Goal: Download file/media

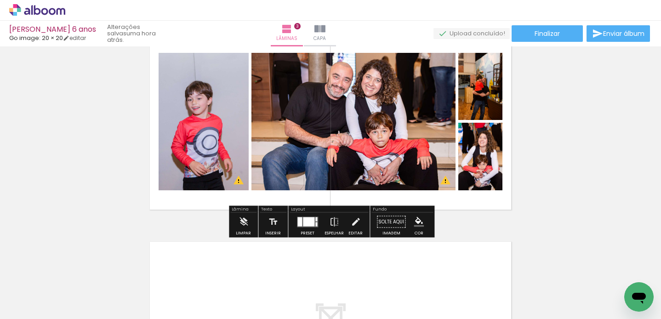
scroll to position [433, 0]
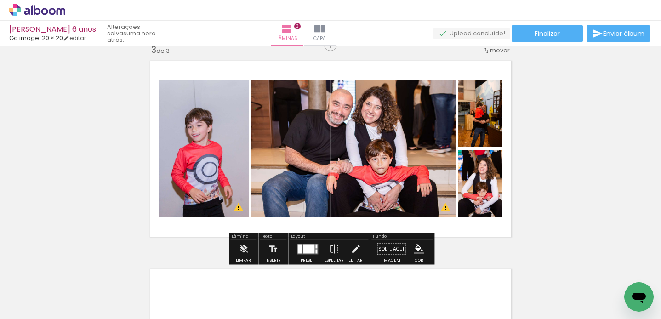
click at [308, 248] on div at bounding box center [308, 248] width 11 height 9
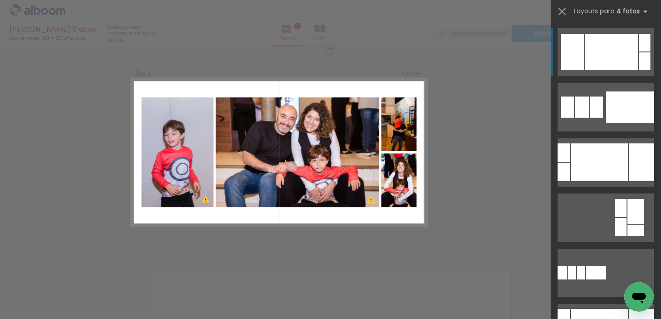
scroll to position [428, 0]
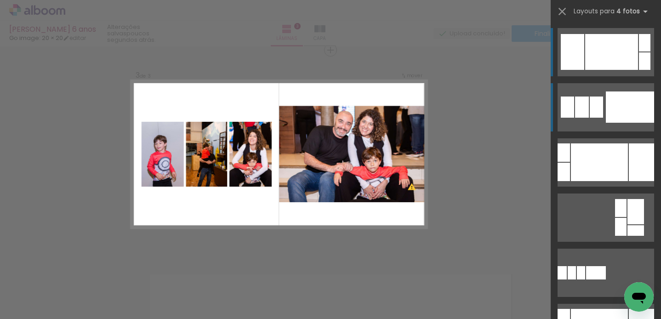
click at [622, 110] on div at bounding box center [630, 106] width 48 height 31
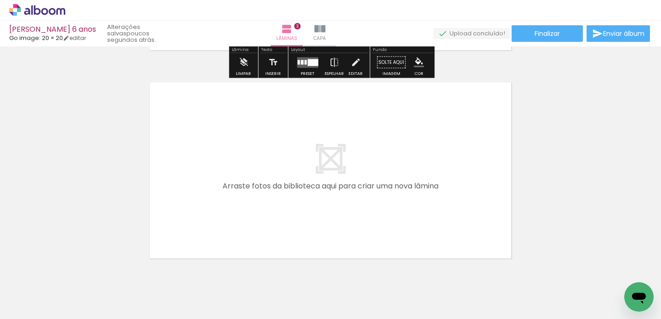
scroll to position [633, 0]
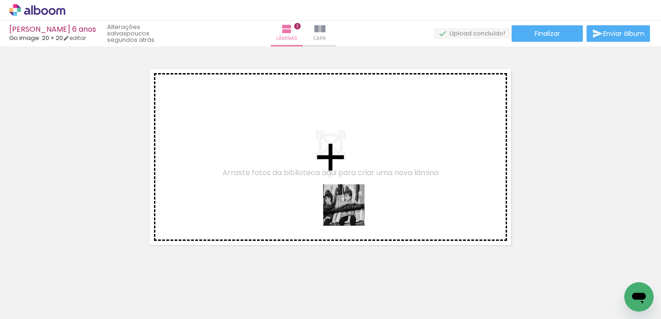
drag, startPoint x: 433, startPoint y: 290, endPoint x: 313, endPoint y: 187, distance: 157.7
click at [313, 187] on quentale-workspace at bounding box center [330, 159] width 661 height 319
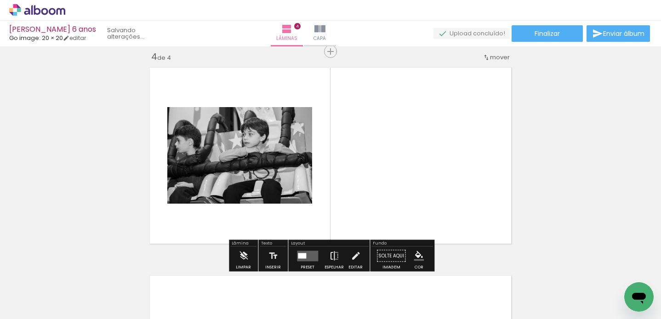
scroll to position [636, 0]
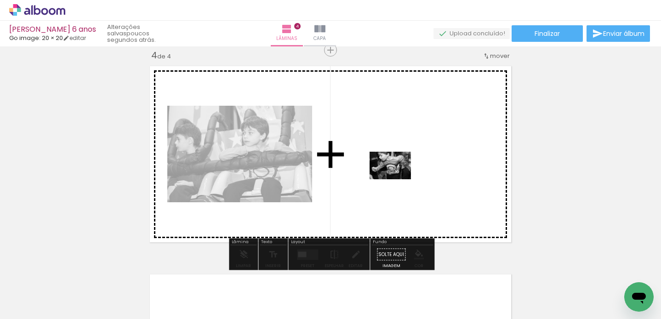
drag, startPoint x: 328, startPoint y: 282, endPoint x: 399, endPoint y: 177, distance: 126.5
click at [399, 177] on quentale-workspace at bounding box center [330, 159] width 661 height 319
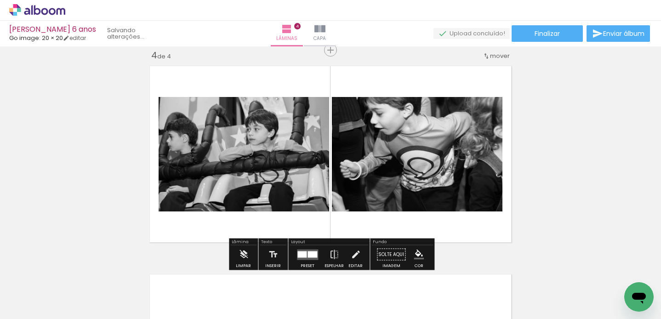
scroll to position [636, 0]
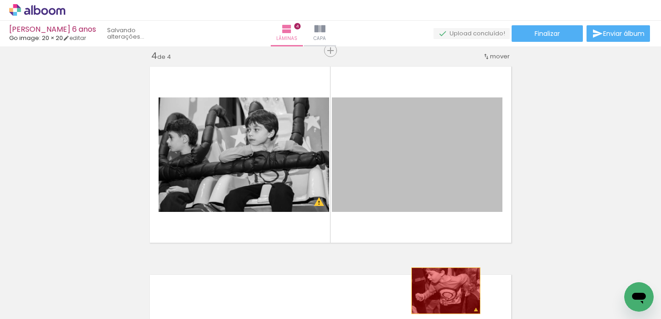
drag, startPoint x: 433, startPoint y: 175, endPoint x: 446, endPoint y: 291, distance: 116.5
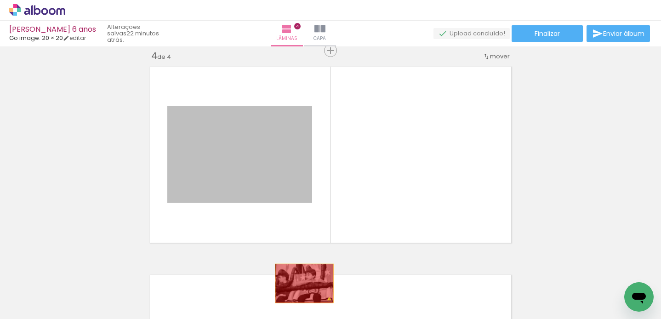
drag, startPoint x: 282, startPoint y: 156, endPoint x: 304, endPoint y: 283, distance: 128.9
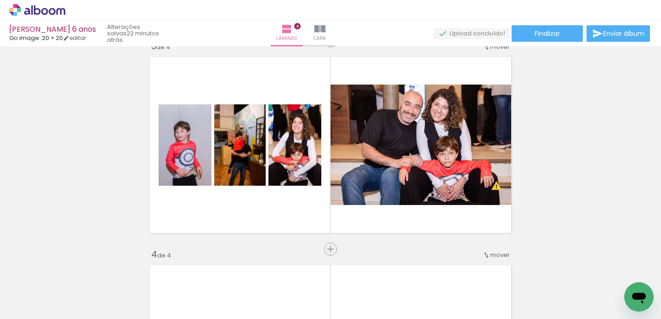
scroll to position [436, 0]
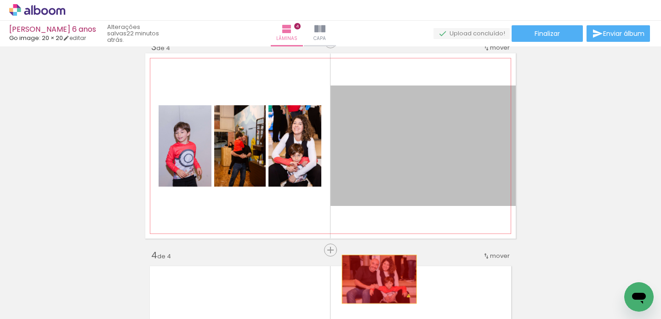
drag, startPoint x: 380, startPoint y: 150, endPoint x: 379, endPoint y: 279, distance: 129.2
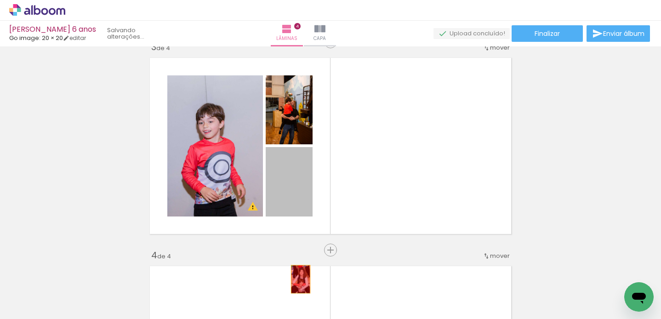
drag, startPoint x: 279, startPoint y: 188, endPoint x: 297, endPoint y: 265, distance: 79.7
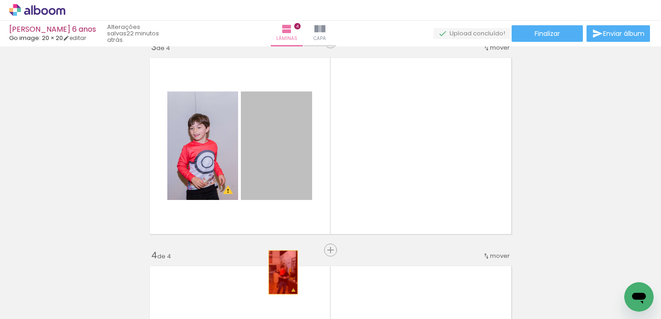
drag, startPoint x: 292, startPoint y: 127, endPoint x: 282, endPoint y: 275, distance: 148.8
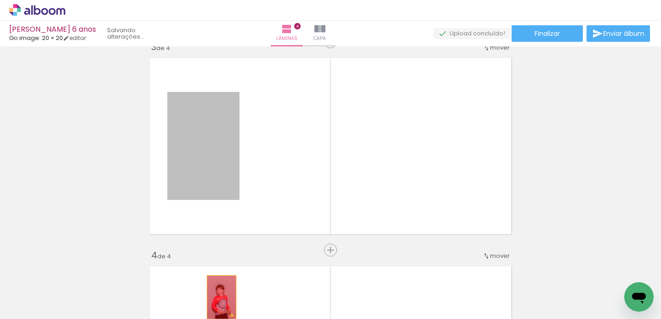
drag, startPoint x: 222, startPoint y: 145, endPoint x: 222, endPoint y: 297, distance: 152.1
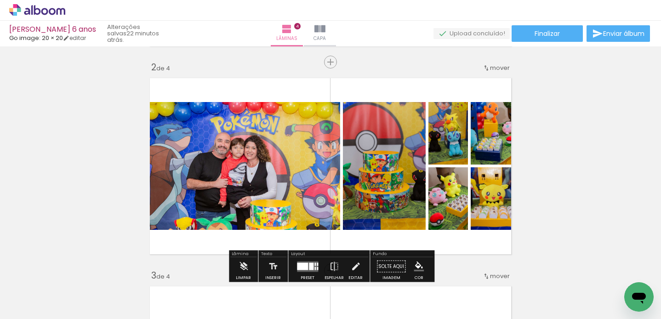
scroll to position [205, 0]
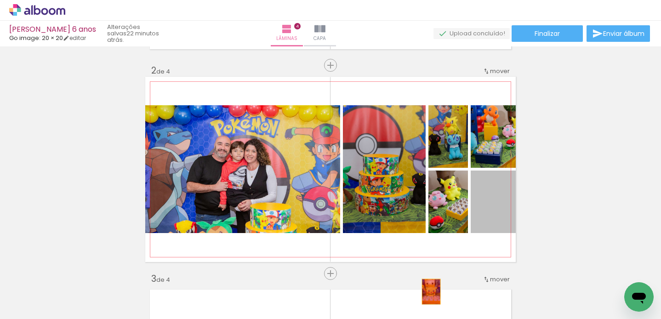
drag, startPoint x: 485, startPoint y: 217, endPoint x: 454, endPoint y: 267, distance: 58.9
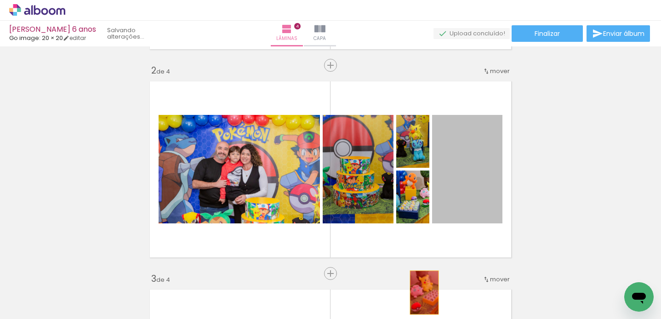
drag, startPoint x: 456, startPoint y: 198, endPoint x: 435, endPoint y: 270, distance: 74.5
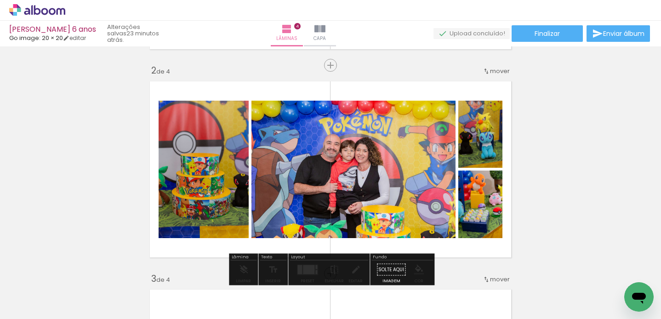
drag, startPoint x: 475, startPoint y: 195, endPoint x: 471, endPoint y: 209, distance: 15.0
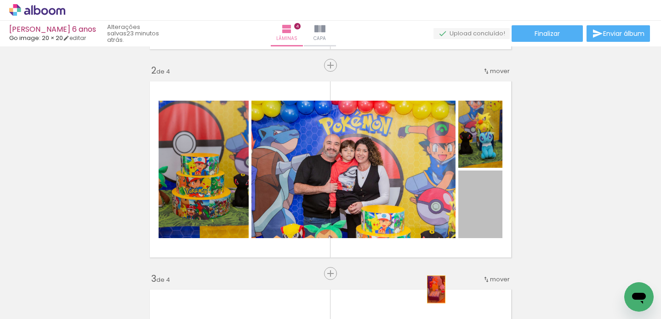
drag, startPoint x: 479, startPoint y: 209, endPoint x: 436, endPoint y: 289, distance: 90.7
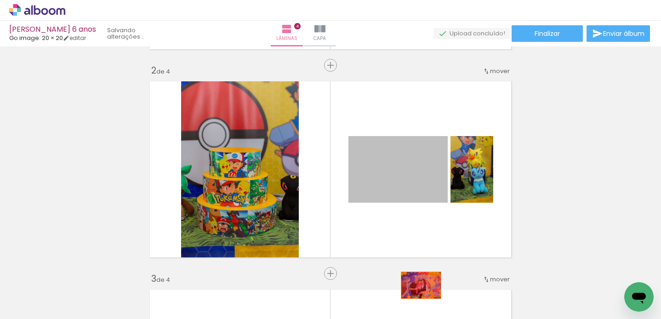
drag, startPoint x: 433, startPoint y: 184, endPoint x: 421, endPoint y: 285, distance: 101.3
click at [421, 285] on quentale-workspace at bounding box center [330, 159] width 661 height 319
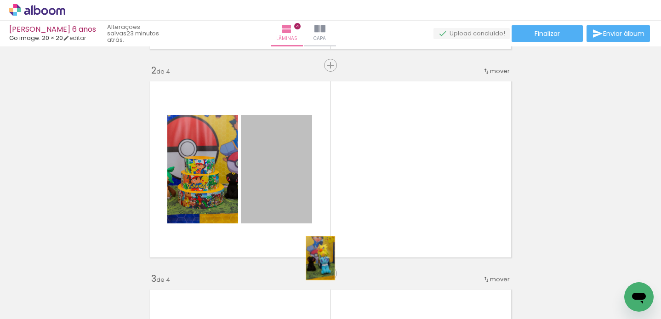
drag, startPoint x: 296, startPoint y: 168, endPoint x: 320, endPoint y: 261, distance: 95.9
click at [320, 261] on quentale-layouter at bounding box center [330, 169] width 370 height 185
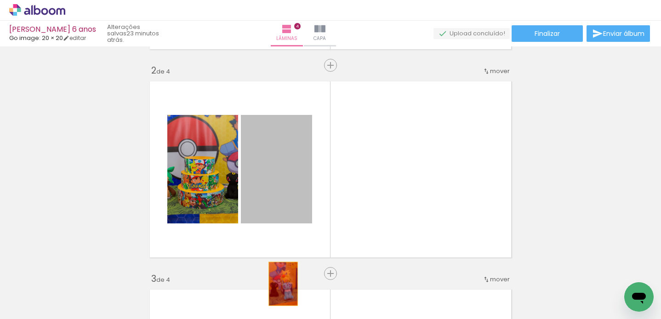
drag, startPoint x: 281, startPoint y: 187, endPoint x: 283, endPoint y: 278, distance: 90.6
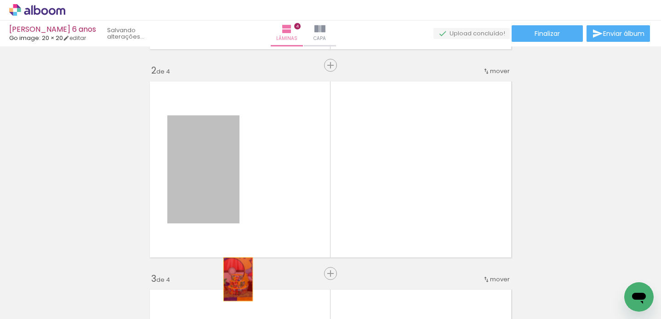
drag, startPoint x: 229, startPoint y: 182, endPoint x: 238, endPoint y: 280, distance: 98.8
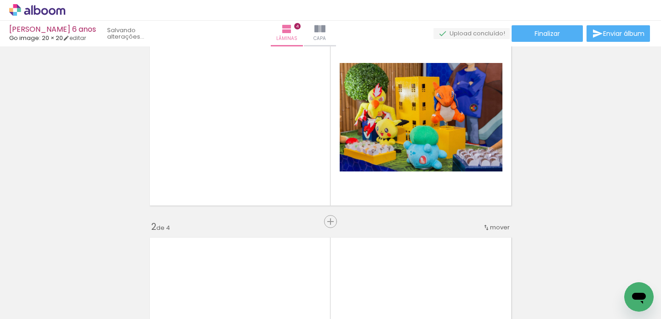
scroll to position [0, 0]
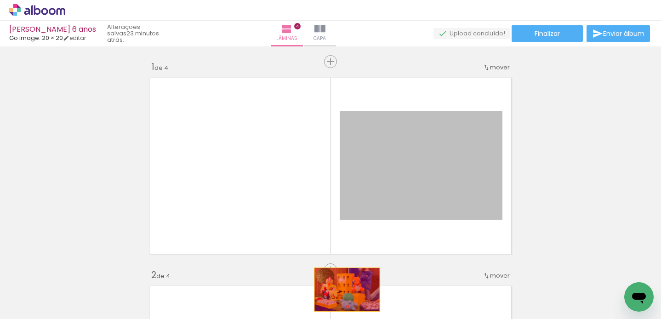
drag, startPoint x: 376, startPoint y: 194, endPoint x: 347, endPoint y: 290, distance: 100.3
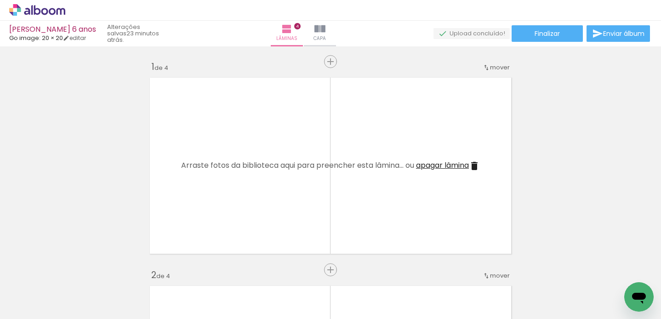
click at [103, 272] on iron-icon at bounding box center [100, 270] width 10 height 10
click at [102, 269] on iron-icon at bounding box center [101, 270] width 10 height 10
click at [102, 270] on iron-icon at bounding box center [101, 270] width 10 height 10
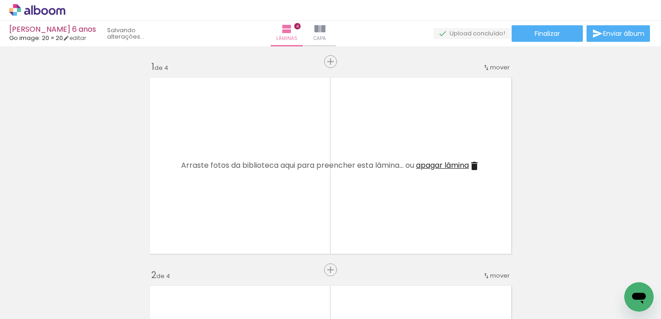
click at [102, 270] on iron-icon at bounding box center [101, 270] width 10 height 10
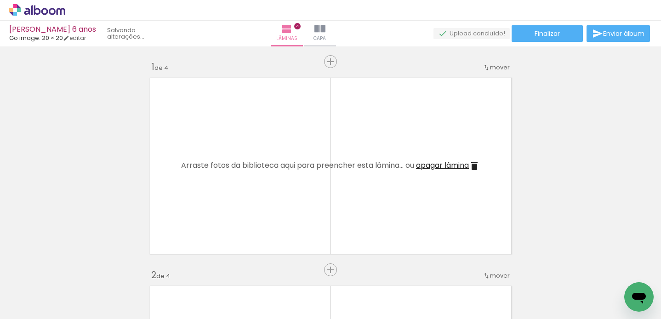
click at [102, 270] on iron-icon at bounding box center [101, 270] width 10 height 10
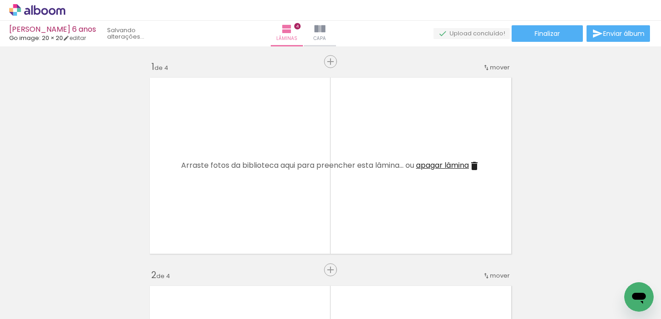
click at [102, 270] on iron-icon at bounding box center [101, 270] width 10 height 10
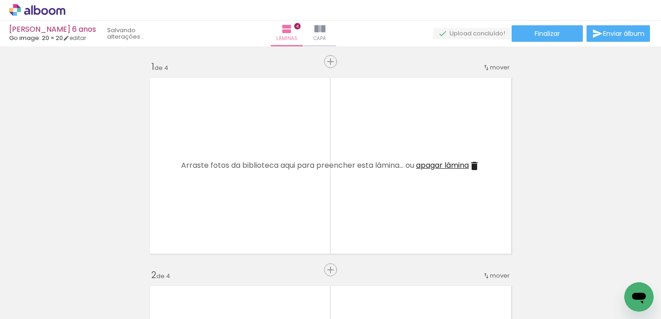
click at [102, 270] on div at bounding box center [109, 288] width 28 height 41
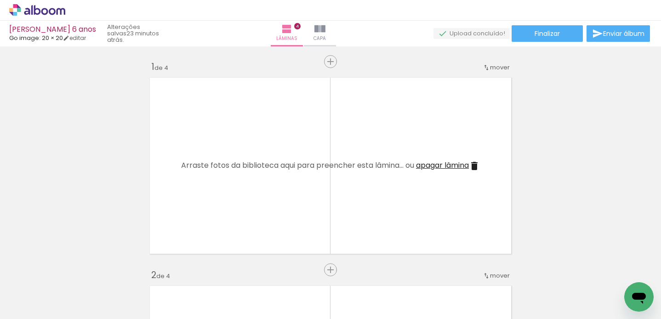
click at [102, 270] on div at bounding box center [109, 288] width 28 height 41
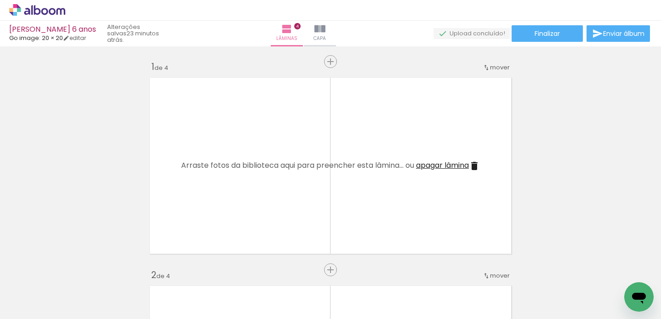
click at [93, 270] on iron-icon at bounding box center [89, 270] width 10 height 10
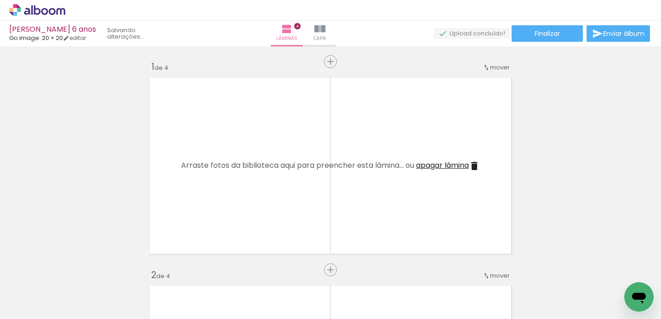
click at [93, 270] on iron-icon at bounding box center [89, 270] width 10 height 10
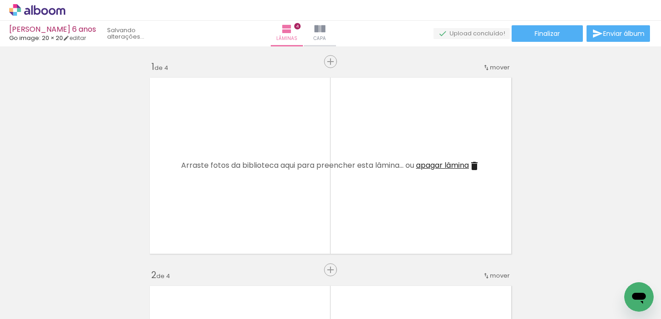
click at [93, 270] on iron-icon at bounding box center [89, 270] width 10 height 10
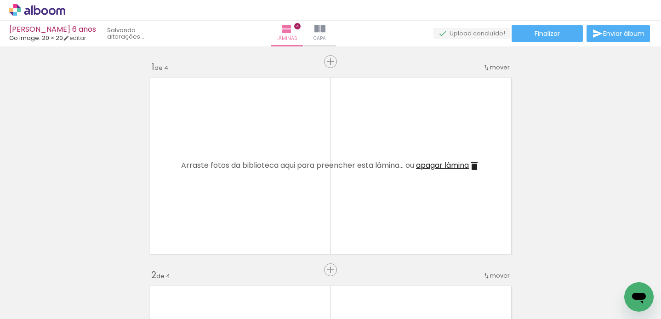
click at [93, 270] on iron-icon at bounding box center [89, 270] width 10 height 10
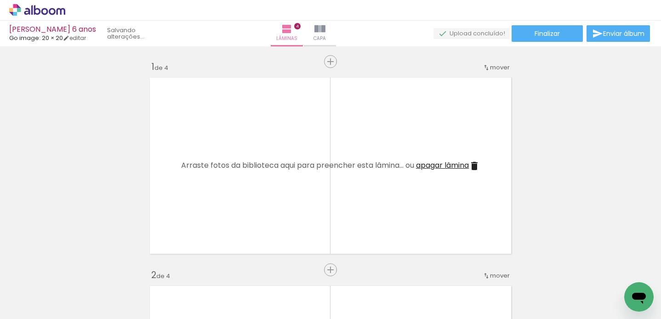
click at [93, 270] on iron-icon at bounding box center [89, 270] width 10 height 10
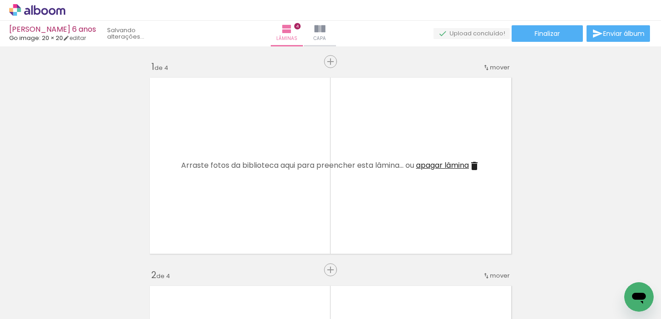
click at [93, 270] on iron-icon at bounding box center [89, 270] width 10 height 10
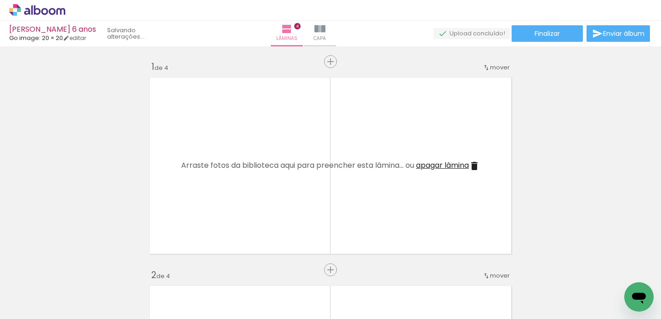
click at [93, 270] on iron-icon at bounding box center [89, 270] width 10 height 10
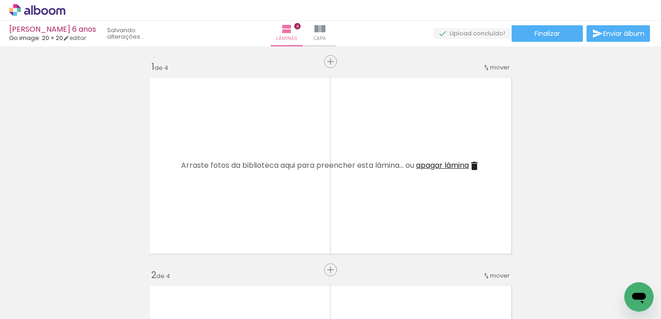
click at [93, 270] on iron-icon at bounding box center [89, 270] width 10 height 10
click at [93, 270] on quentale-thumb at bounding box center [91, 288] width 51 height 53
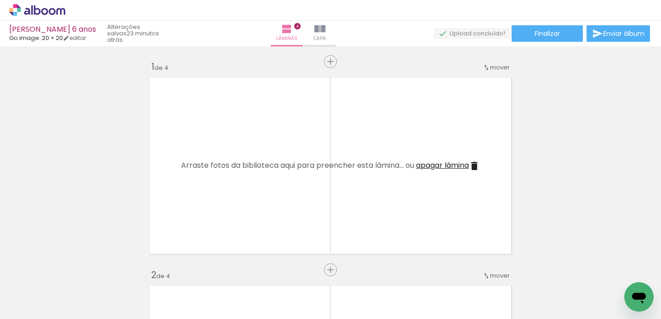
click at [93, 270] on quentale-thumb at bounding box center [91, 288] width 51 height 53
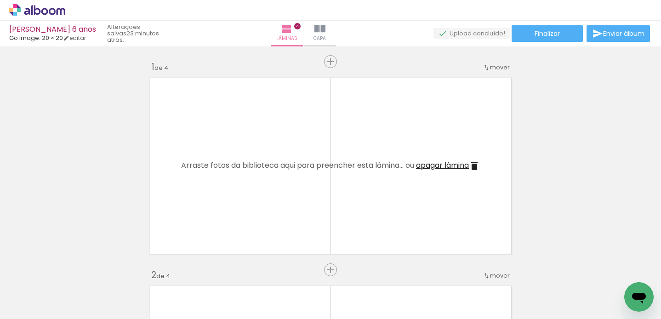
click at [93, 270] on quentale-thumb at bounding box center [91, 288] width 51 height 53
click at [93, 271] on quentale-thumb at bounding box center [91, 288] width 51 height 53
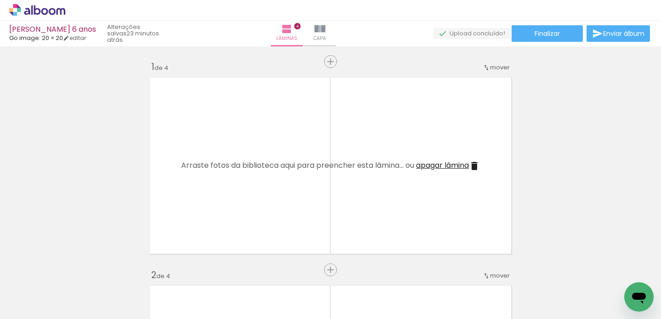
click at [93, 271] on quentale-thumb at bounding box center [91, 288] width 51 height 53
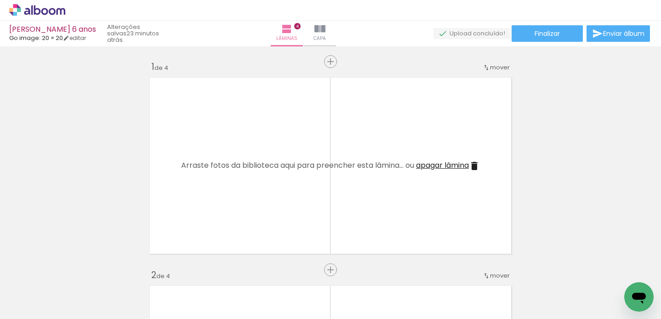
click at [93, 271] on quentale-thumb at bounding box center [91, 288] width 51 height 53
click at [77, 272] on iron-icon at bounding box center [72, 270] width 10 height 10
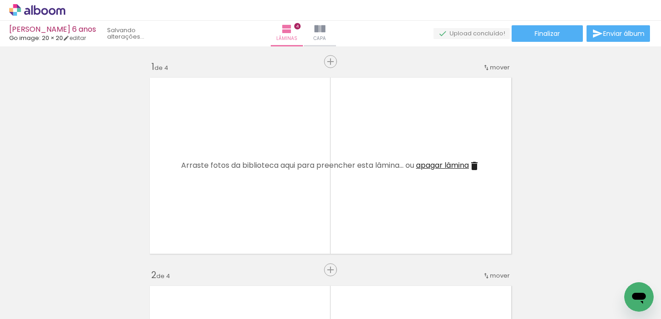
click at [77, 272] on iron-icon at bounding box center [72, 270] width 10 height 10
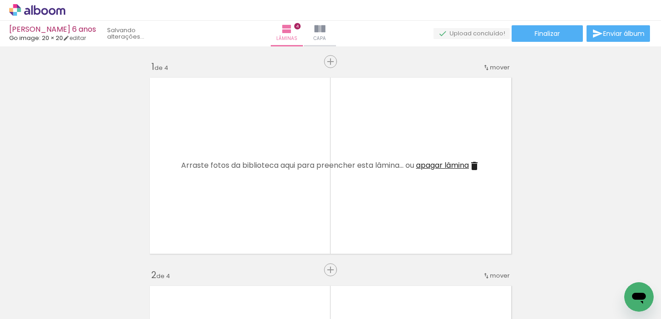
click at [77, 272] on iron-icon at bounding box center [72, 270] width 10 height 10
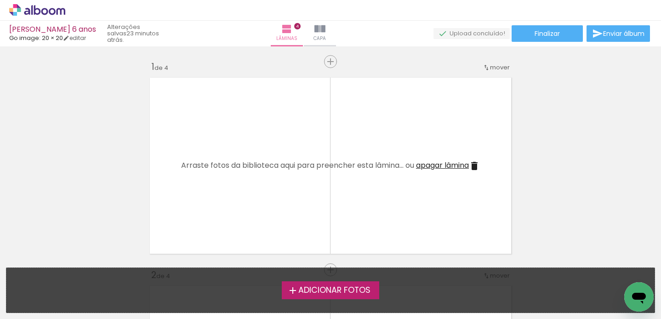
click at [309, 291] on span "Adicionar Fotos" at bounding box center [334, 290] width 72 height 8
click at [0, 0] on input "file" at bounding box center [0, 0] width 0 height 0
click at [348, 291] on span "Adicionar Fotos" at bounding box center [334, 290] width 72 height 8
click at [0, 0] on input "file" at bounding box center [0, 0] width 0 height 0
click at [345, 288] on span "Adicionar Fotos" at bounding box center [334, 290] width 72 height 8
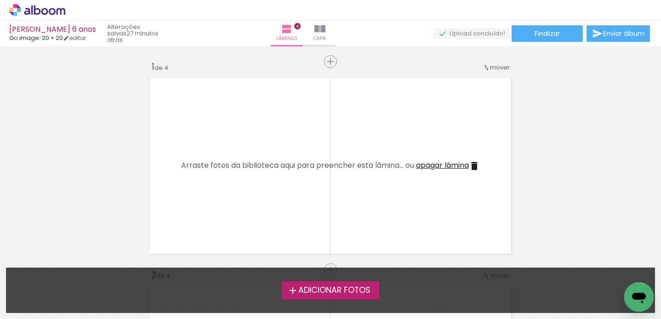
click at [0, 0] on input "file" at bounding box center [0, 0] width 0 height 0
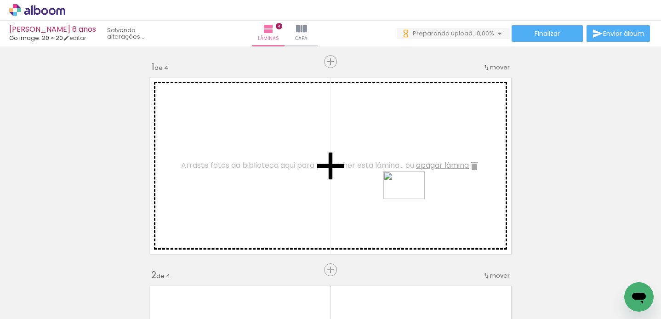
drag, startPoint x: 402, startPoint y: 283, endPoint x: 411, endPoint y: 197, distance: 86.0
click at [411, 198] on quentale-workspace at bounding box center [330, 159] width 661 height 319
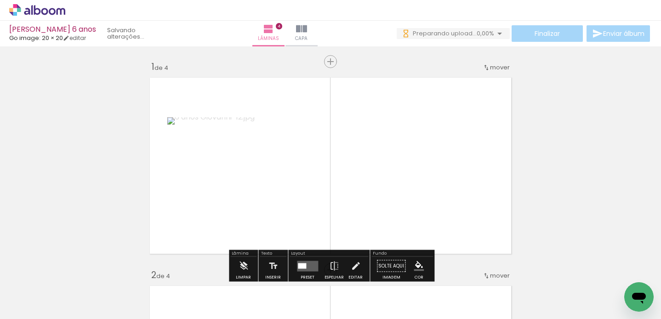
click at [335, 254] on div "Layout" at bounding box center [329, 254] width 79 height 6
click at [330, 258] on iron-icon at bounding box center [334, 266] width 10 height 18
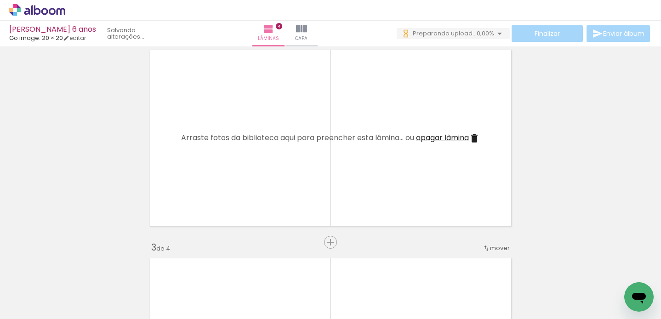
scroll to position [235, 0]
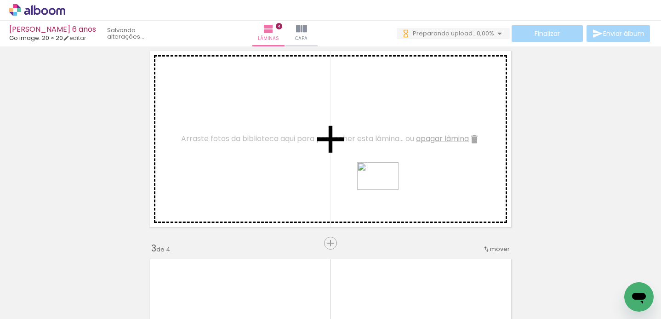
drag, startPoint x: 293, startPoint y: 298, endPoint x: 385, endPoint y: 190, distance: 141.5
click at [385, 190] on quentale-workspace at bounding box center [330, 159] width 661 height 319
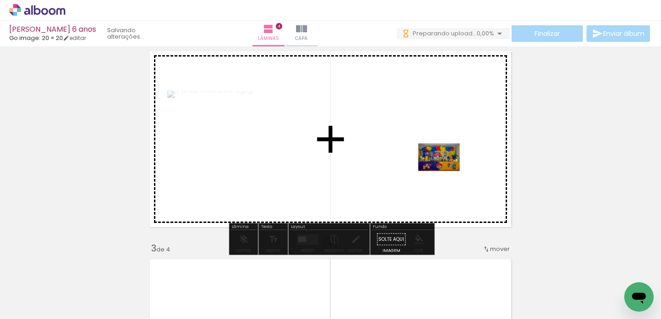
drag, startPoint x: 95, startPoint y: 297, endPoint x: 446, endPoint y: 171, distance: 372.7
click at [446, 171] on quentale-workspace at bounding box center [330, 159] width 661 height 319
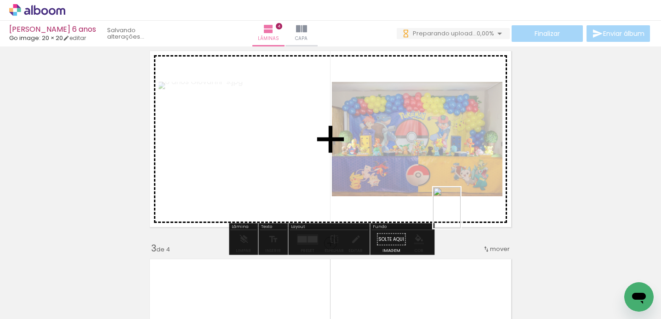
drag, startPoint x: 458, startPoint y: 296, endPoint x: 461, endPoint y: 215, distance: 80.9
click at [461, 215] on quentale-workspace at bounding box center [330, 159] width 661 height 319
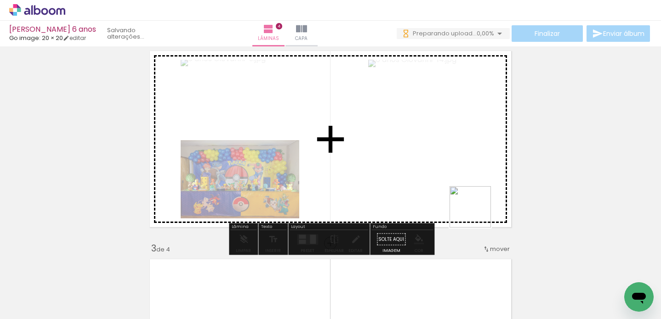
drag, startPoint x: 555, startPoint y: 291, endPoint x: 475, endPoint y: 211, distance: 112.5
click at [475, 211] on quentale-workspace at bounding box center [330, 159] width 661 height 319
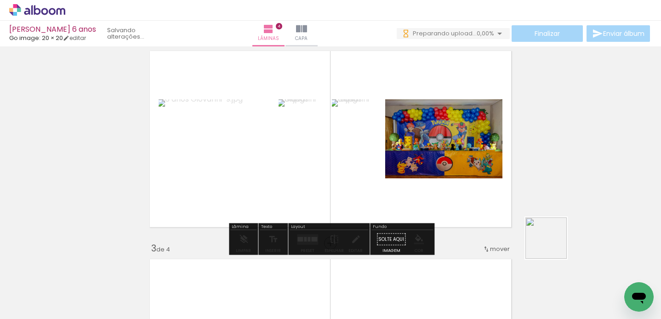
drag, startPoint x: 610, startPoint y: 285, endPoint x: 489, endPoint y: 197, distance: 149.4
click at [489, 197] on quentale-workspace at bounding box center [330, 159] width 661 height 319
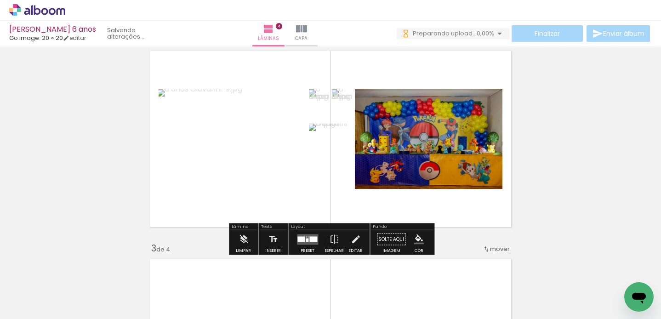
scroll to position [0, 252]
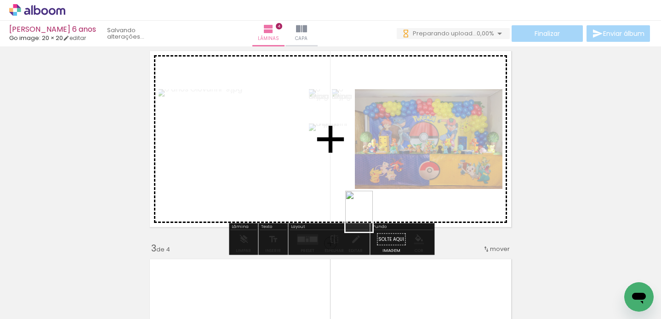
drag, startPoint x: 261, startPoint y: 298, endPoint x: 381, endPoint y: 210, distance: 148.7
click at [380, 211] on quentale-workspace at bounding box center [330, 159] width 661 height 319
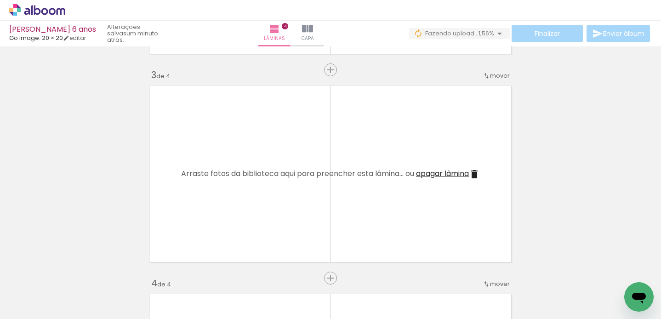
scroll to position [439, 0]
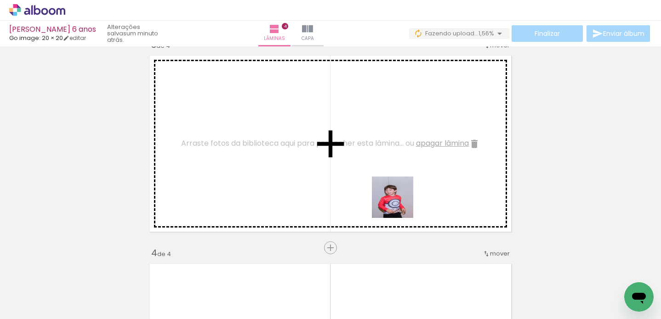
drag, startPoint x: 532, startPoint y: 291, endPoint x: 343, endPoint y: 184, distance: 217.2
click at [343, 184] on quentale-workspace at bounding box center [330, 159] width 661 height 319
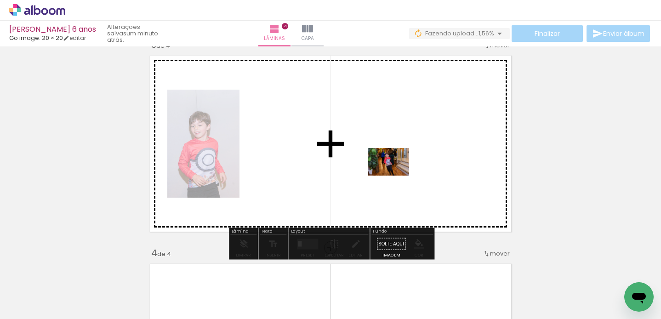
drag, startPoint x: 112, startPoint y: 291, endPoint x: 395, endPoint y: 176, distance: 305.6
click at [395, 176] on quentale-workspace at bounding box center [330, 159] width 661 height 319
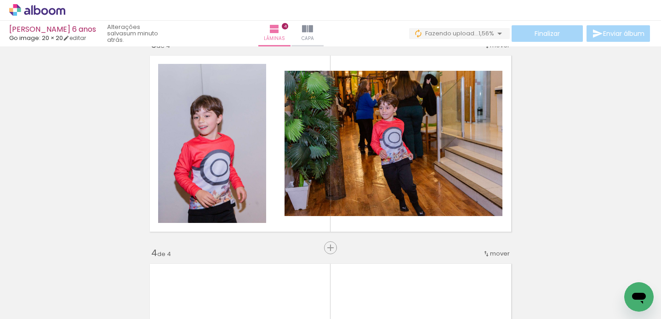
scroll to position [0, 1396]
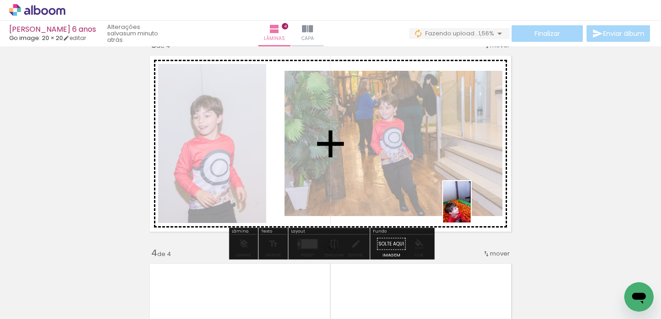
drag, startPoint x: 504, startPoint y: 290, endPoint x: 470, endPoint y: 208, distance: 89.0
click at [470, 208] on quentale-workspace at bounding box center [330, 159] width 661 height 319
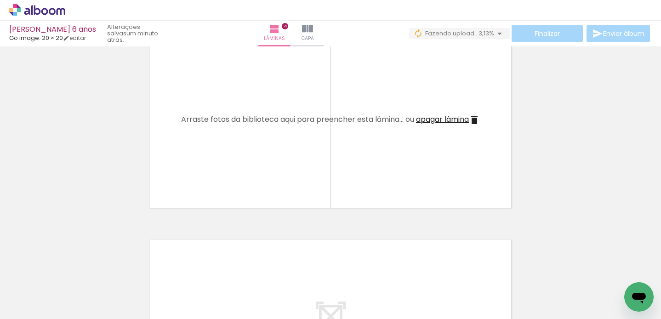
scroll to position [0, 1223]
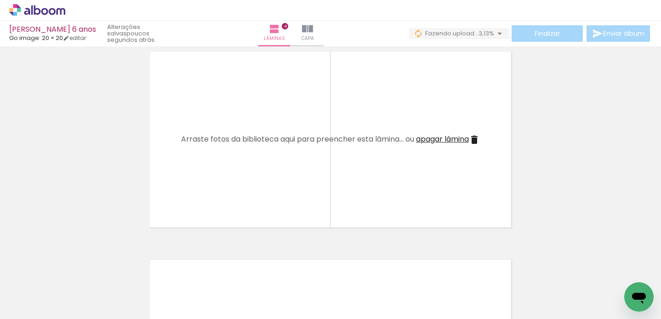
scroll to position [653, 0]
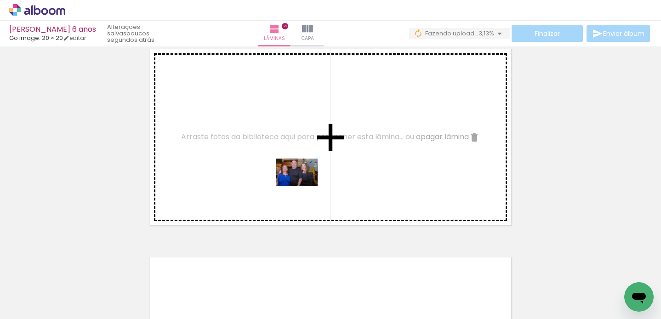
drag, startPoint x: 430, startPoint y: 285, endPoint x: 298, endPoint y: 183, distance: 166.2
click at [298, 183] on quentale-workspace at bounding box center [330, 159] width 661 height 319
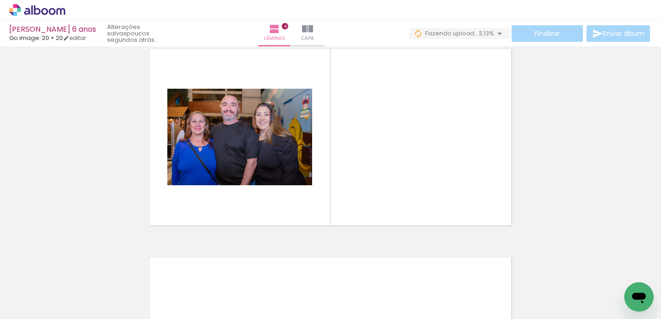
scroll to position [0, 781]
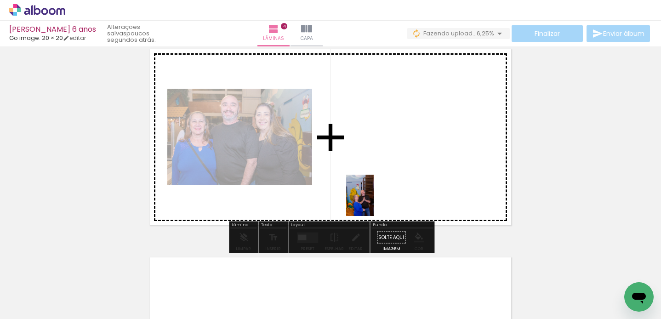
drag, startPoint x: 295, startPoint y: 293, endPoint x: 380, endPoint y: 194, distance: 131.1
click at [380, 194] on quentale-workspace at bounding box center [330, 159] width 661 height 319
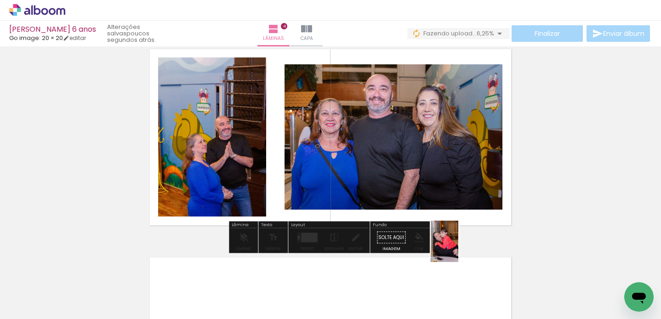
drag, startPoint x: 450, startPoint y: 302, endPoint x: 463, endPoint y: 228, distance: 75.7
click at [463, 228] on quentale-workspace at bounding box center [330, 159] width 661 height 319
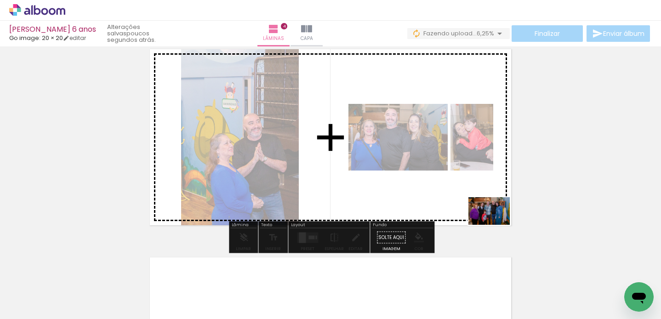
drag, startPoint x: 507, startPoint y: 287, endPoint x: 495, endPoint y: 219, distance: 69.6
click at [495, 221] on quentale-workspace at bounding box center [330, 159] width 661 height 319
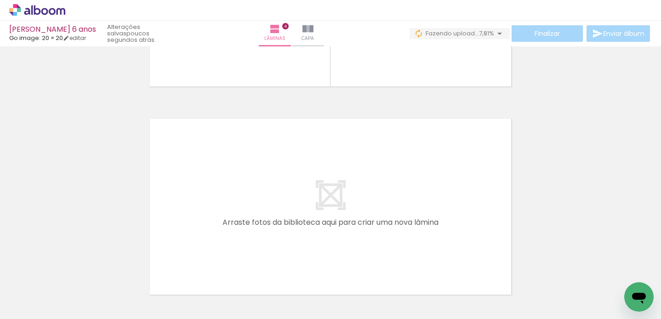
scroll to position [862, 0]
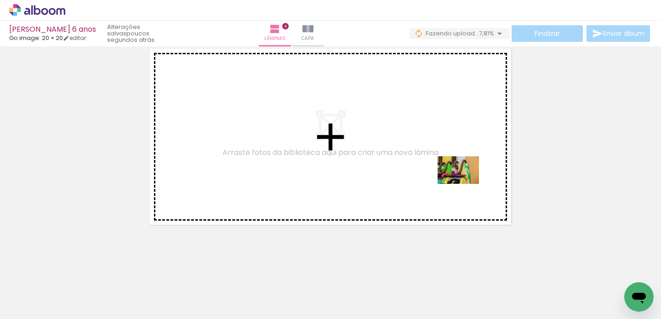
drag, startPoint x: 484, startPoint y: 287, endPoint x: 465, endPoint y: 184, distance: 104.7
click at [465, 184] on quentale-workspace at bounding box center [330, 159] width 661 height 319
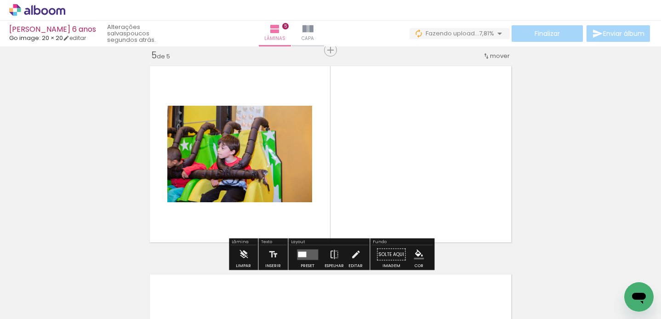
scroll to position [0, 992]
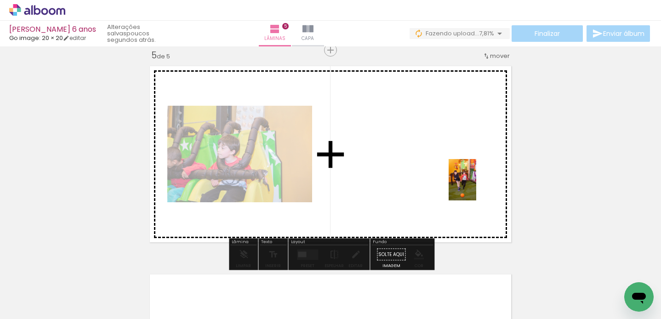
drag, startPoint x: 494, startPoint y: 265, endPoint x: 475, endPoint y: 181, distance: 86.1
click at [476, 184] on quentale-workspace at bounding box center [330, 159] width 661 height 319
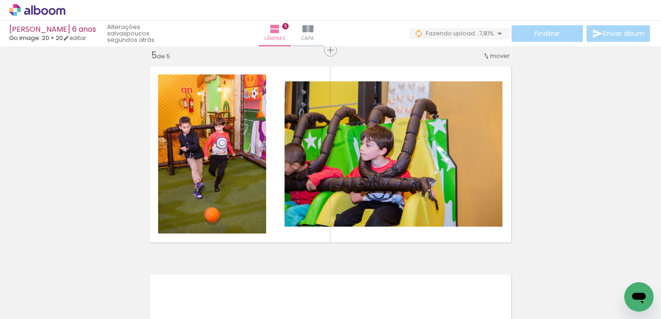
scroll to position [0, 1259]
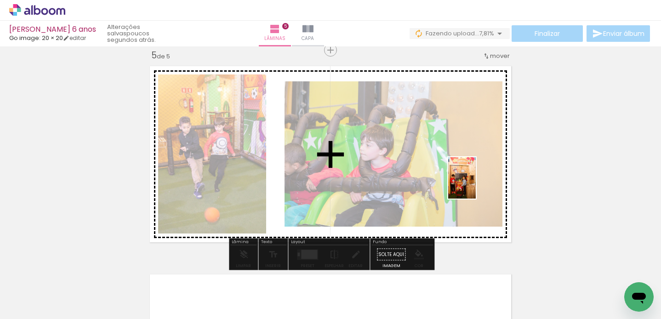
drag, startPoint x: 487, startPoint y: 285, endPoint x: 476, endPoint y: 185, distance: 101.3
click at [476, 185] on quentale-workspace at bounding box center [330, 159] width 661 height 319
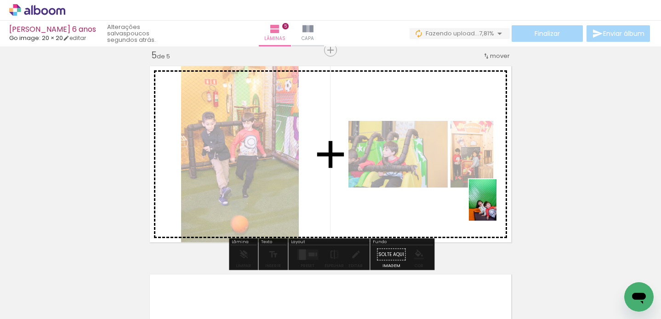
drag, startPoint x: 590, startPoint y: 293, endPoint x: 496, endPoint y: 206, distance: 127.8
click at [496, 206] on quentale-workspace at bounding box center [330, 159] width 661 height 319
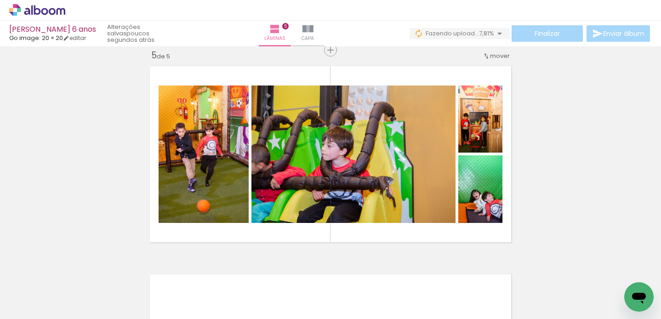
scroll to position [0, 1593]
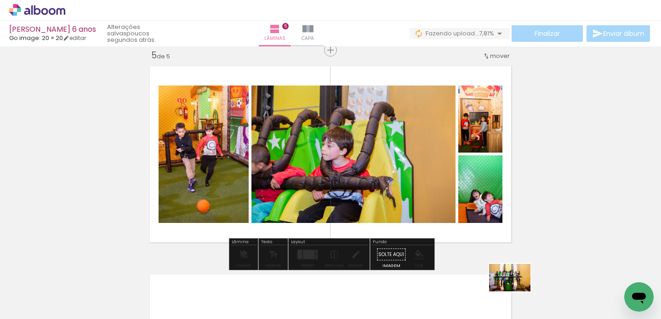
click at [517, 291] on div at bounding box center [507, 288] width 46 height 30
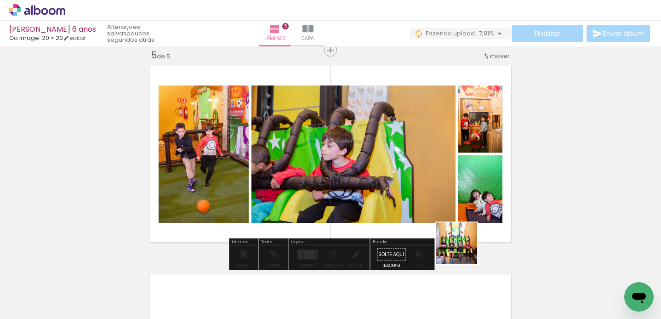
drag, startPoint x: 468, startPoint y: 290, endPoint x: 458, endPoint y: 198, distance: 92.5
click at [458, 201] on quentale-workspace at bounding box center [330, 159] width 661 height 319
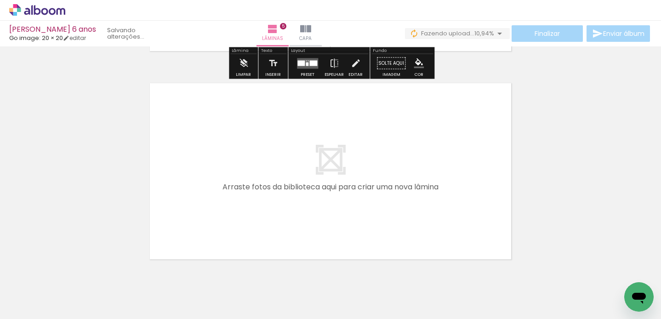
scroll to position [1059, 0]
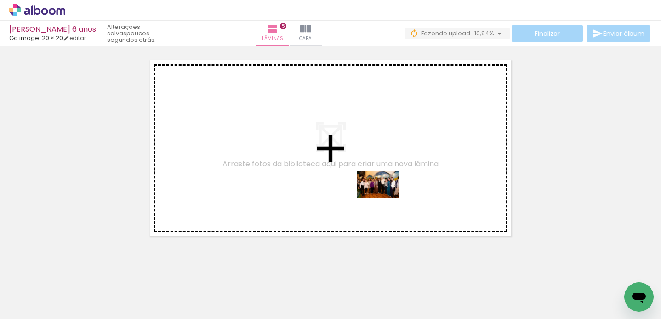
drag, startPoint x: 376, startPoint y: 282, endPoint x: 385, endPoint y: 198, distance: 84.6
click at [385, 198] on quentale-workspace at bounding box center [330, 159] width 661 height 319
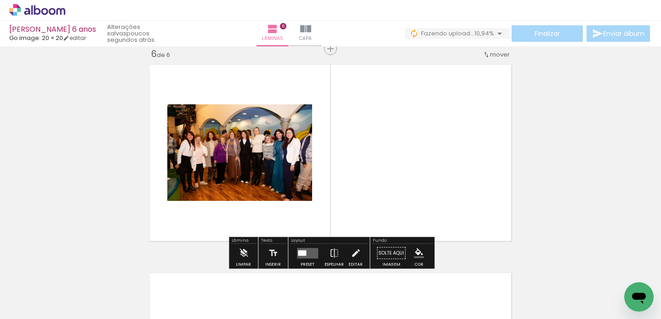
scroll to position [1053, 0]
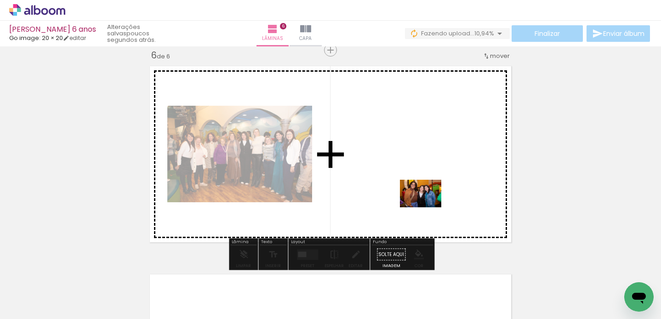
drag, startPoint x: 418, startPoint y: 289, endPoint x: 426, endPoint y: 197, distance: 91.8
click at [426, 197] on quentale-workspace at bounding box center [330, 159] width 661 height 319
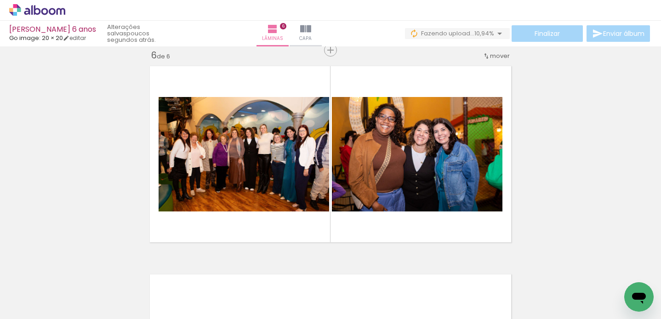
scroll to position [0, 2127]
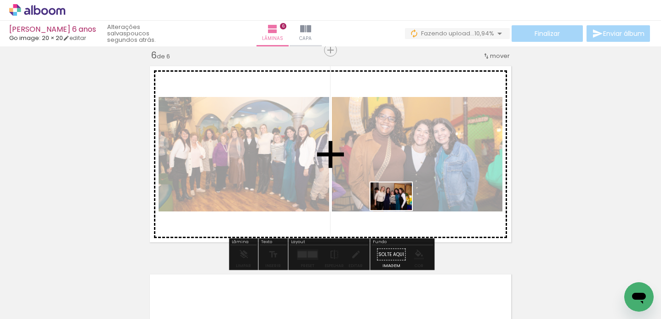
drag, startPoint x: 392, startPoint y: 291, endPoint x: 398, endPoint y: 210, distance: 81.2
click at [398, 210] on quentale-workspace at bounding box center [330, 159] width 661 height 319
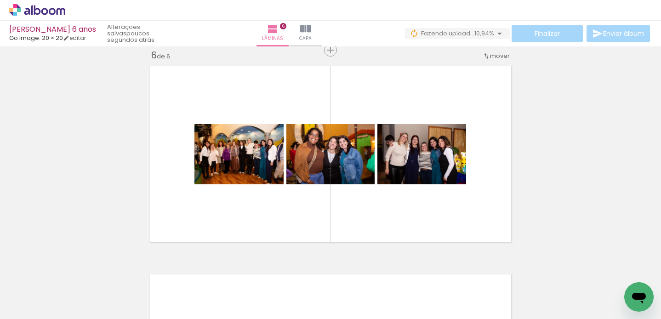
scroll to position [0, 1504]
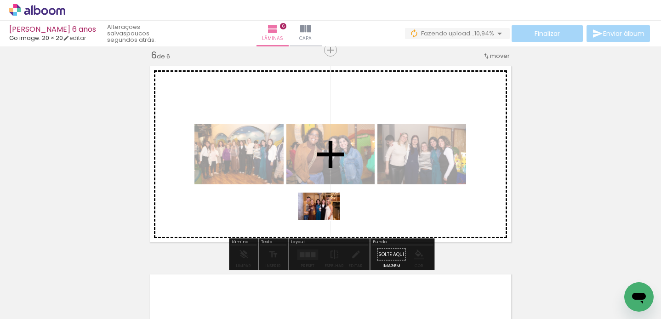
drag, startPoint x: 299, startPoint y: 289, endPoint x: 326, endPoint y: 220, distance: 73.9
click at [326, 220] on quentale-workspace at bounding box center [330, 159] width 661 height 319
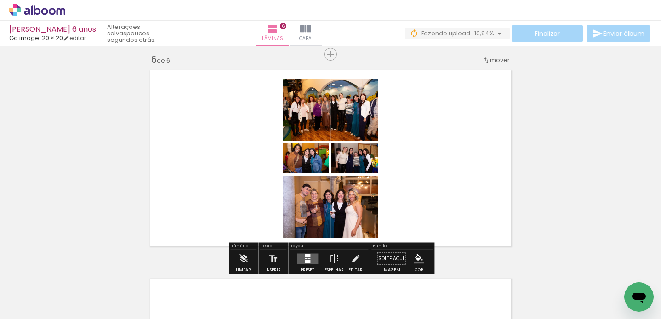
scroll to position [1050, 0]
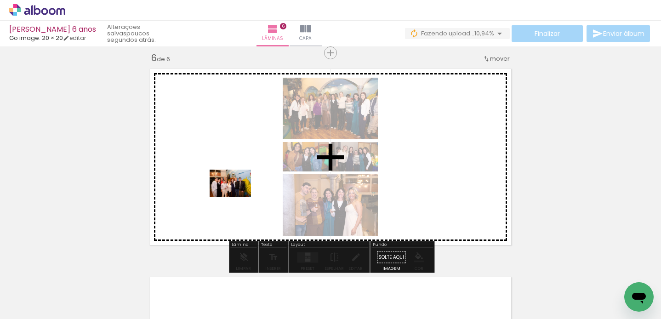
drag, startPoint x: 125, startPoint y: 290, endPoint x: 241, endPoint y: 194, distance: 150.2
click at [240, 196] on quentale-workspace at bounding box center [330, 159] width 661 height 319
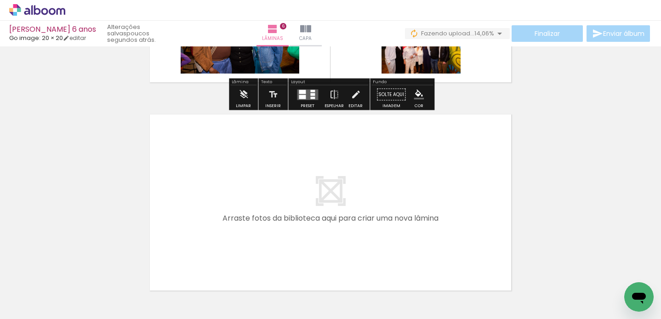
scroll to position [1216, 0]
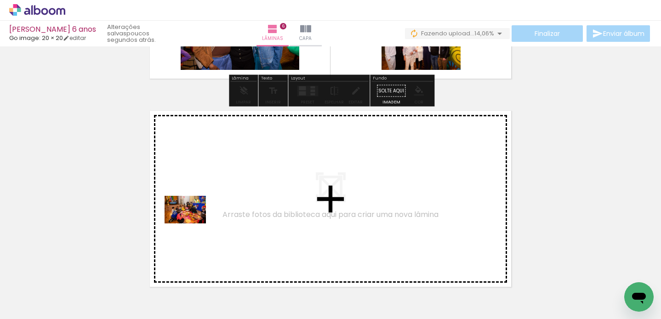
drag, startPoint x: 85, startPoint y: 289, endPoint x: 194, endPoint y: 222, distance: 128.3
click at [194, 222] on quentale-workspace at bounding box center [330, 159] width 661 height 319
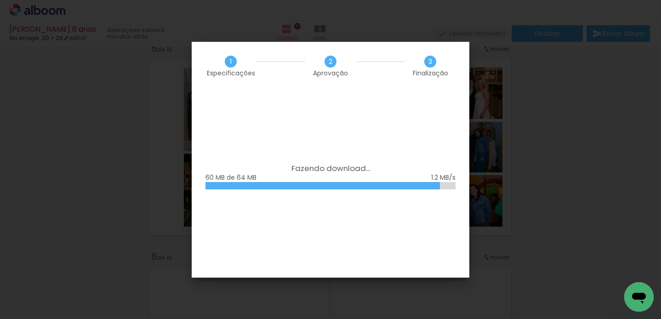
scroll to position [0, 2712]
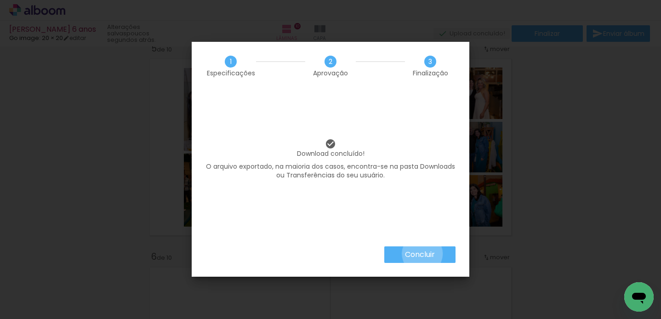
click at [0, 0] on slot "Concluir" at bounding box center [0, 0] width 0 height 0
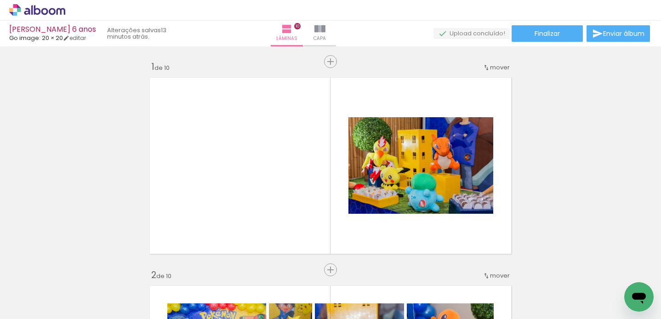
scroll to position [0, 2712]
